Goal: Information Seeking & Learning: Learn about a topic

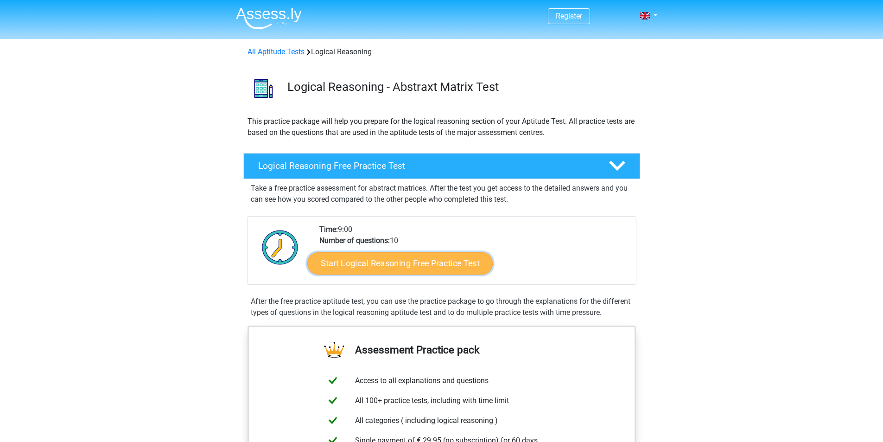
click at [433, 262] on link "Start Logical Reasoning Free Practice Test" at bounding box center [400, 263] width 186 height 22
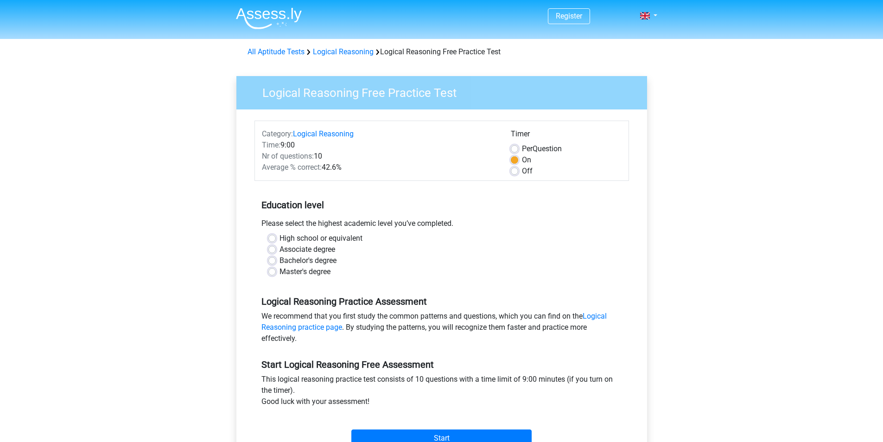
click at [299, 273] on label "Master's degree" at bounding box center [305, 271] width 51 height 11
click at [276, 273] on input "Master's degree" at bounding box center [272, 270] width 7 height 9
radio input "true"
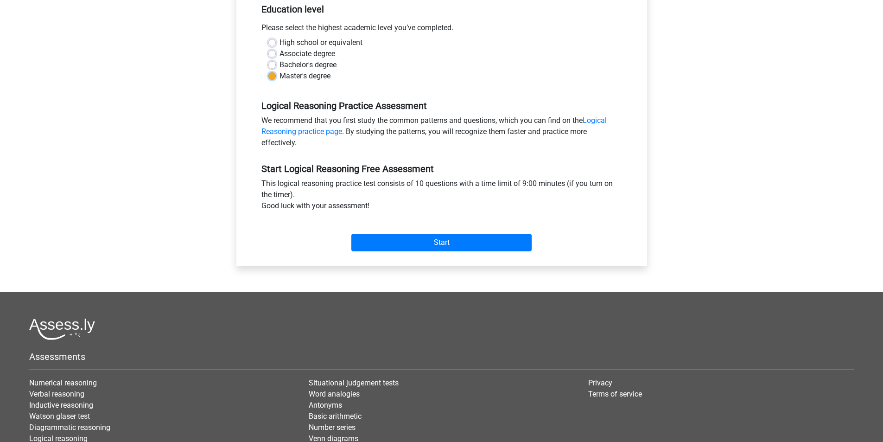
scroll to position [211, 0]
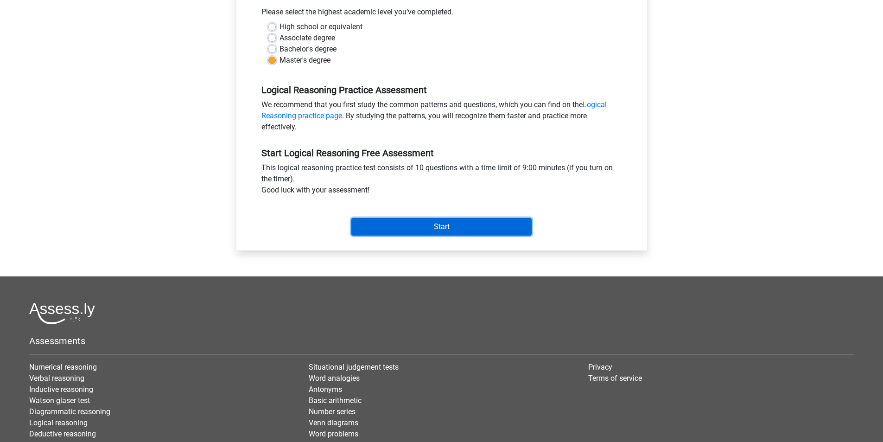
click at [450, 225] on input "Start" at bounding box center [442, 227] width 180 height 18
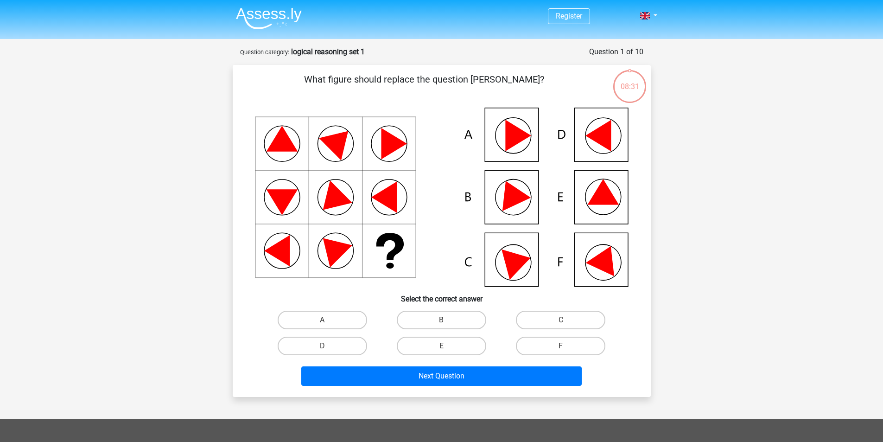
click at [606, 267] on icon at bounding box center [605, 258] width 39 height 37
click at [584, 342] on label "F" at bounding box center [561, 346] width 90 height 19
click at [567, 346] on input "F" at bounding box center [564, 349] width 6 height 6
radio input "true"
click at [584, 342] on label "F" at bounding box center [561, 346] width 90 height 19
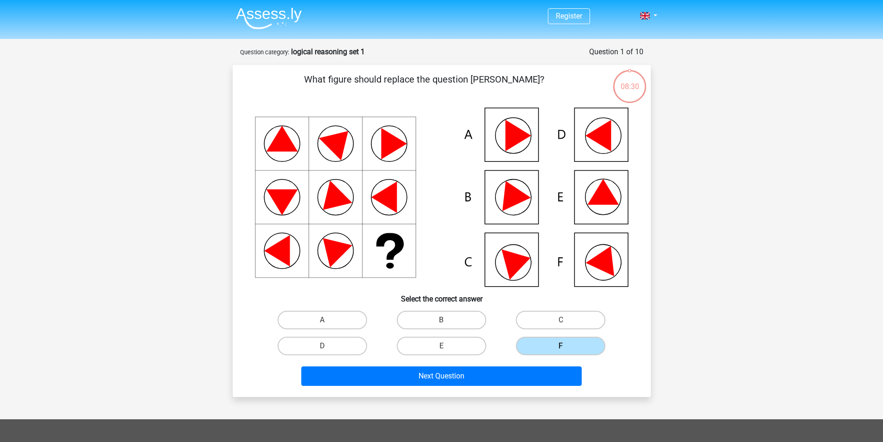
click at [567, 346] on input "F" at bounding box center [564, 349] width 6 height 6
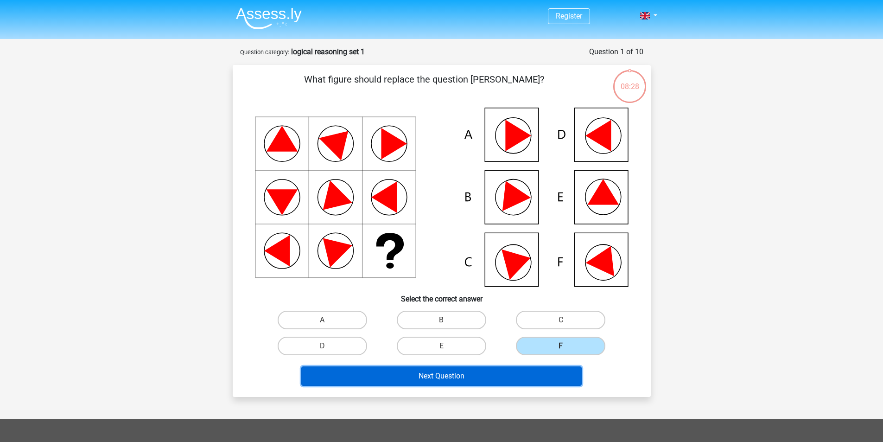
click at [562, 381] on button "Next Question" at bounding box center [441, 375] width 281 height 19
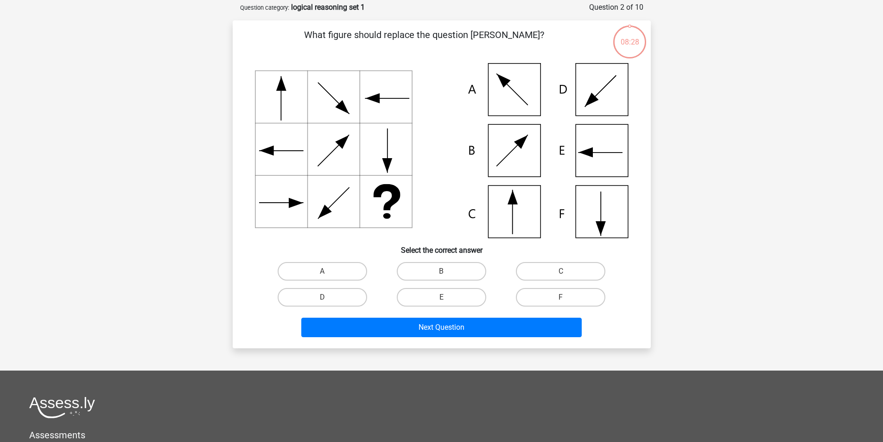
scroll to position [46, 0]
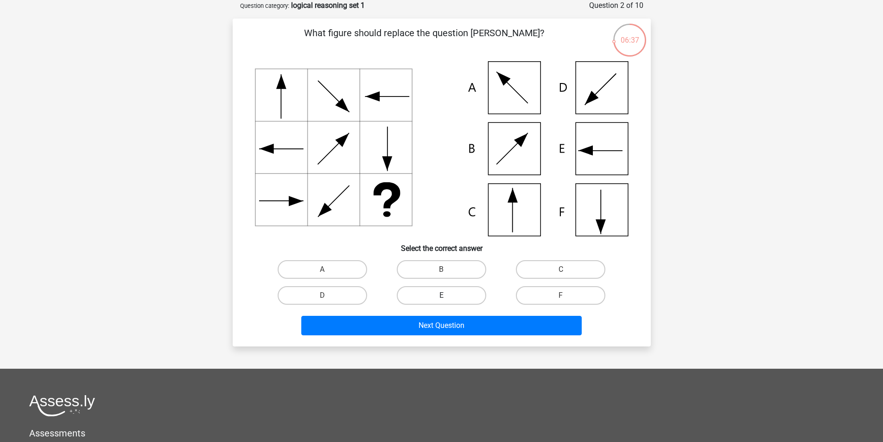
click at [465, 298] on label "E" at bounding box center [442, 295] width 90 height 19
click at [448, 298] on input "E" at bounding box center [445, 298] width 6 height 6
radio input "true"
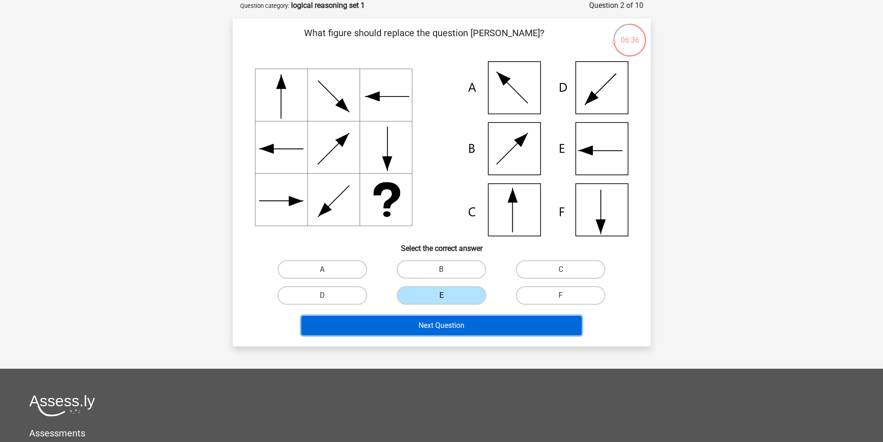
click at [478, 328] on button "Next Question" at bounding box center [441, 325] width 281 height 19
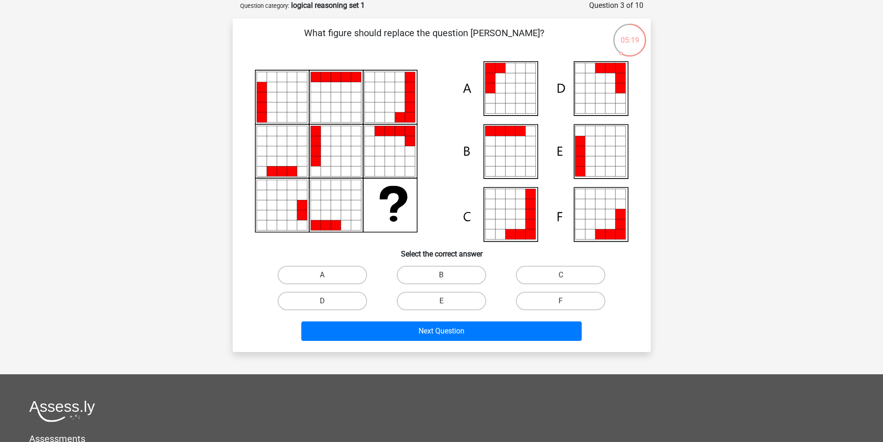
click at [506, 83] on icon at bounding box center [511, 88] width 10 height 10
click at [348, 278] on label "A" at bounding box center [323, 275] width 90 height 19
click at [328, 278] on input "A" at bounding box center [325, 278] width 6 height 6
radio input "true"
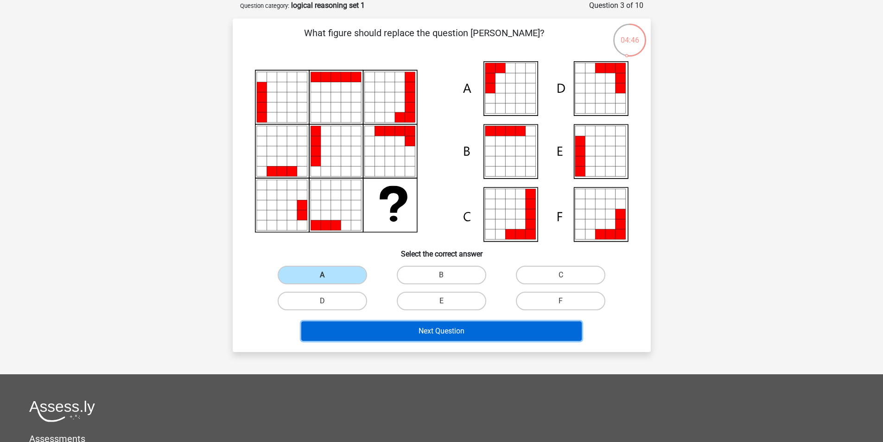
click at [440, 330] on button "Next Question" at bounding box center [441, 330] width 281 height 19
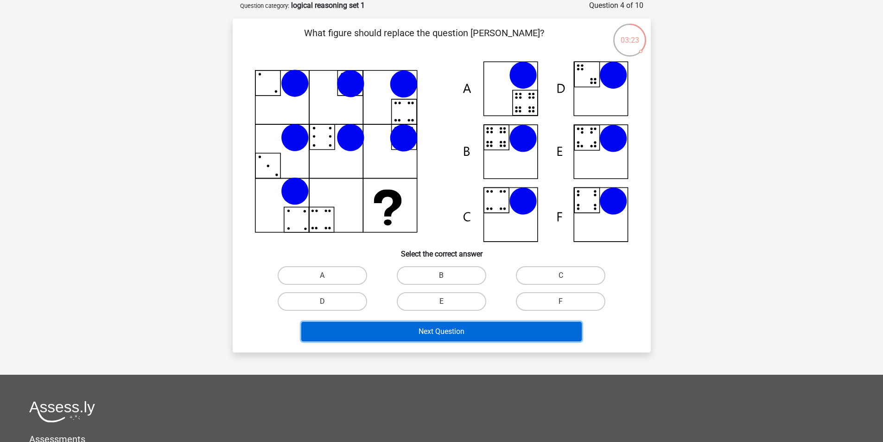
click at [474, 326] on button "Next Question" at bounding box center [441, 331] width 281 height 19
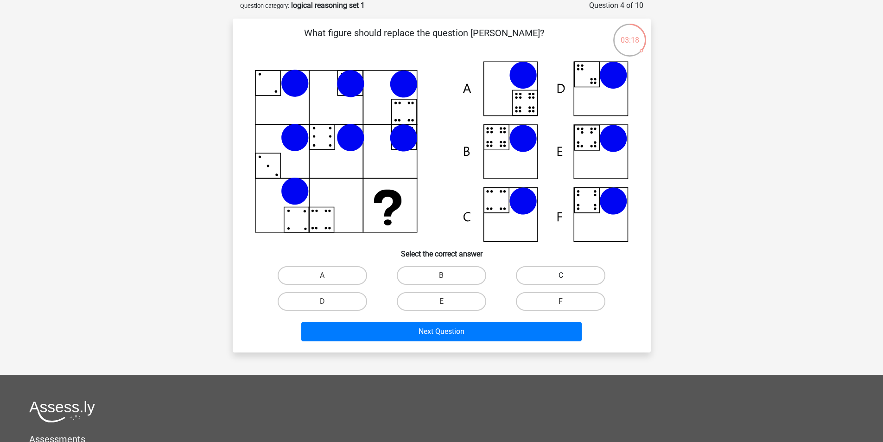
click at [576, 282] on label "C" at bounding box center [561, 275] width 90 height 19
click at [567, 282] on input "C" at bounding box center [564, 278] width 6 height 6
radio input "true"
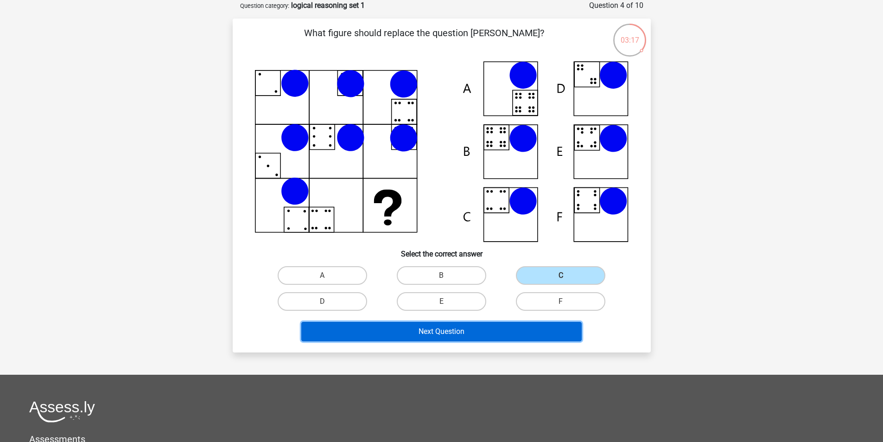
click at [535, 332] on button "Next Question" at bounding box center [441, 331] width 281 height 19
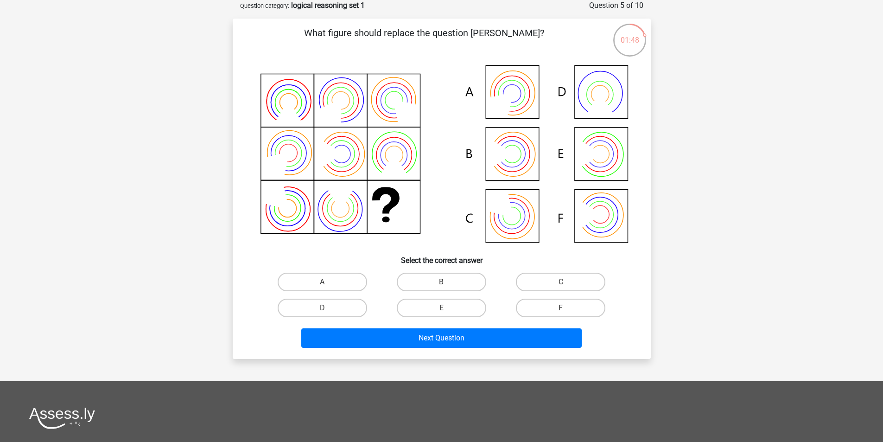
click at [526, 164] on icon at bounding box center [442, 154] width 374 height 187
click at [464, 279] on label "B" at bounding box center [442, 282] width 90 height 19
click at [448, 282] on input "B" at bounding box center [445, 285] width 6 height 6
radio input "true"
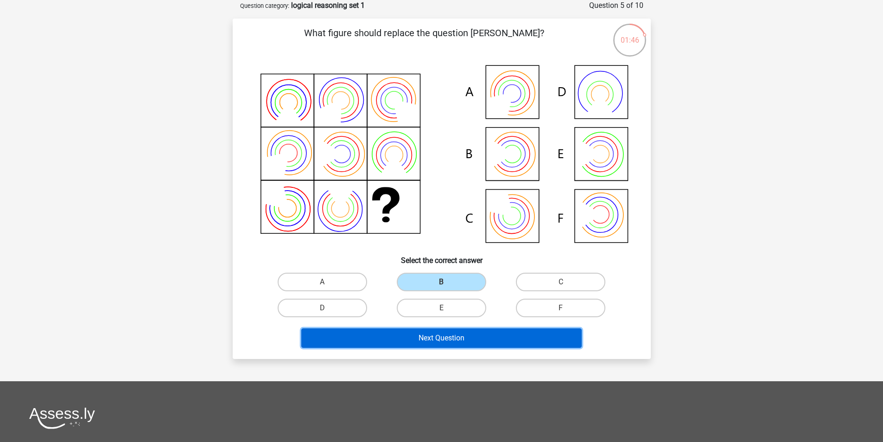
click at [514, 341] on button "Next Question" at bounding box center [441, 337] width 281 height 19
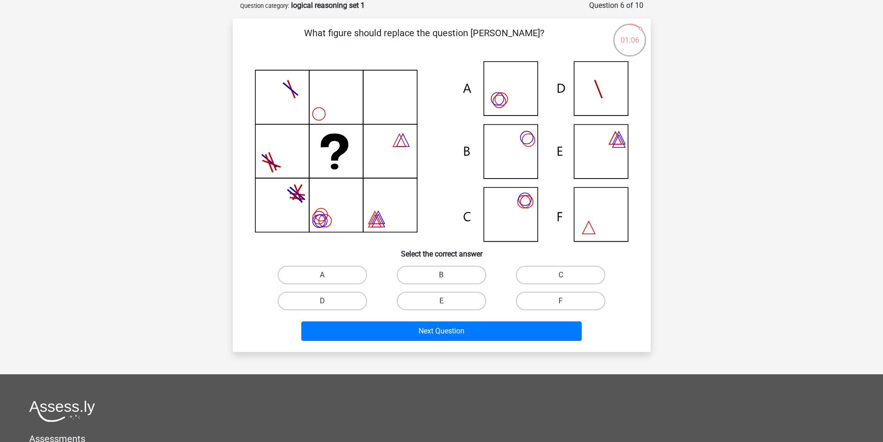
click at [526, 142] on icon at bounding box center [442, 151] width 374 height 180
click at [452, 278] on label "B" at bounding box center [442, 275] width 90 height 19
click at [448, 278] on input "B" at bounding box center [445, 278] width 6 height 6
radio input "true"
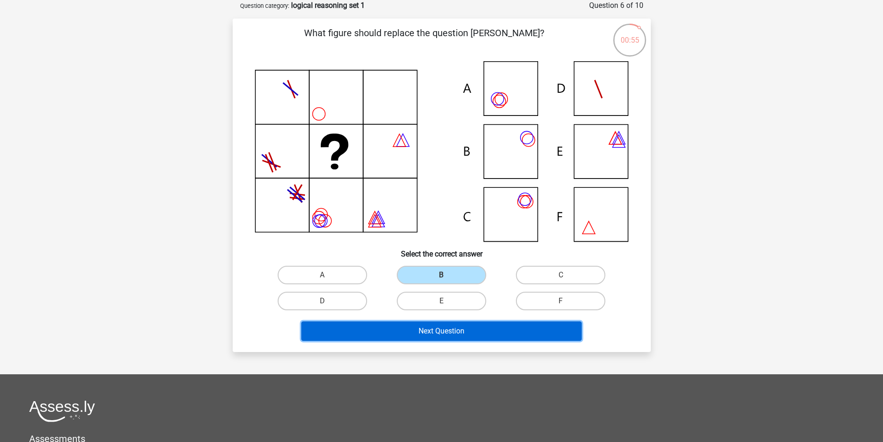
click at [483, 335] on button "Next Question" at bounding box center [441, 330] width 281 height 19
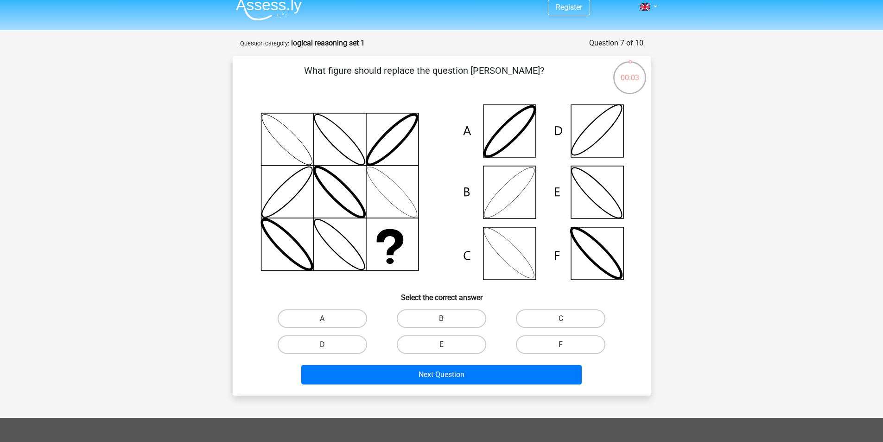
scroll to position [6, 0]
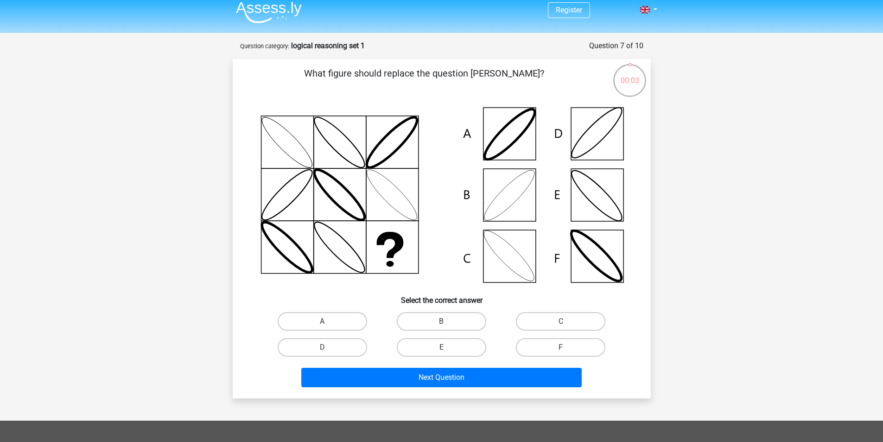
click at [603, 193] on icon at bounding box center [442, 195] width 374 height 187
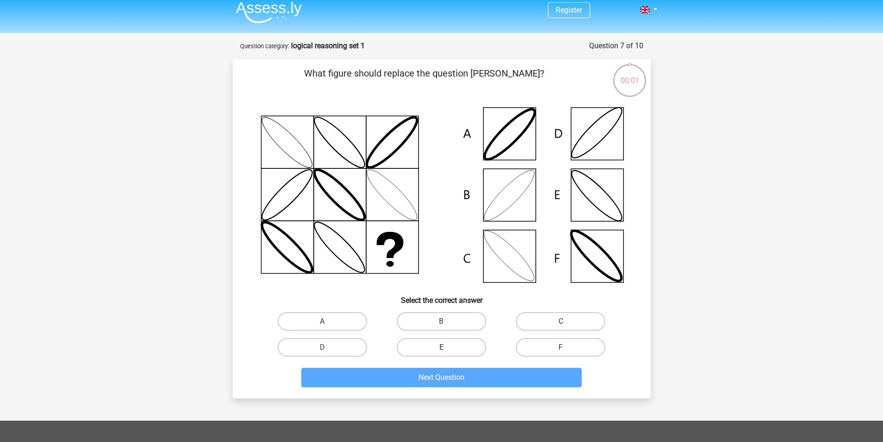
click at [470, 345] on label "E" at bounding box center [442, 347] width 90 height 19
click at [448, 347] on input "E" at bounding box center [445, 350] width 6 height 6
radio input "true"
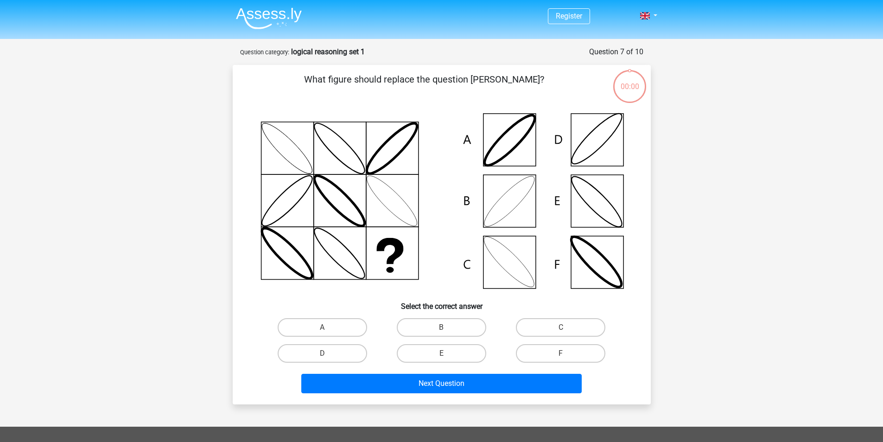
scroll to position [6, 0]
